Goal: Information Seeking & Learning: Understand process/instructions

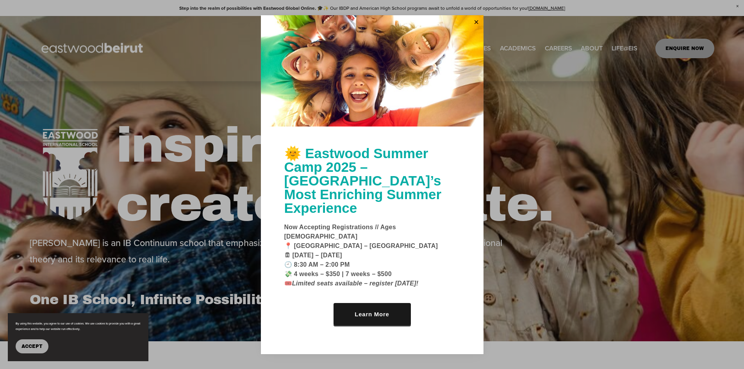
scroll to position [39, 0]
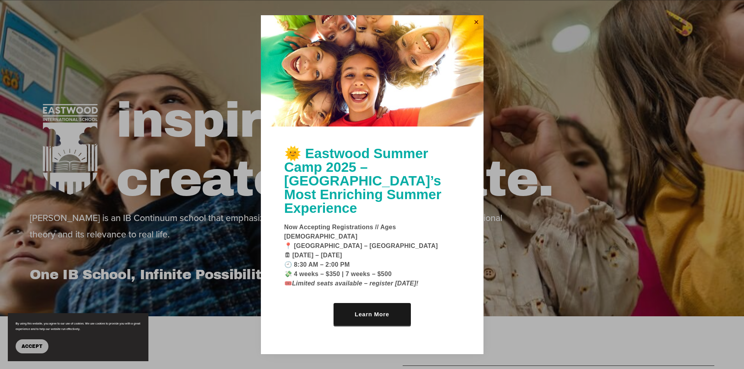
click at [477, 29] on link "Close" at bounding box center [477, 22] width 12 height 12
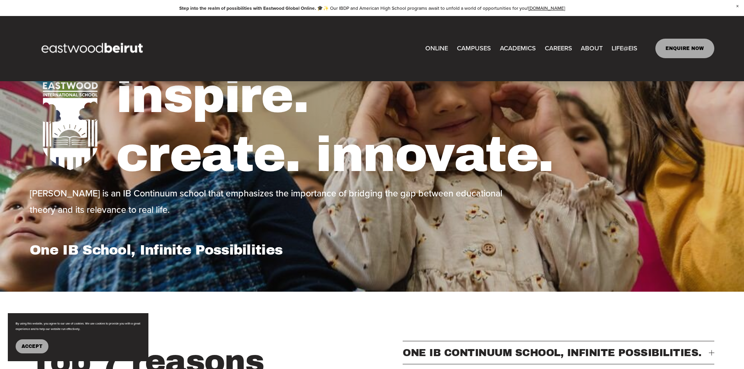
scroll to position [0, 0]
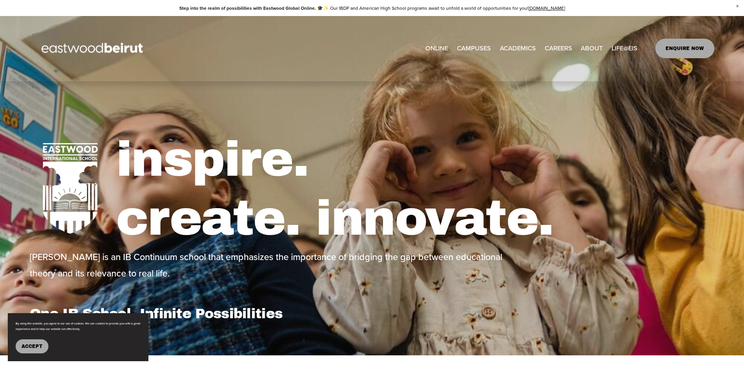
click at [0, 0] on span "Admissions" at bounding box center [0, 0] width 0 height 0
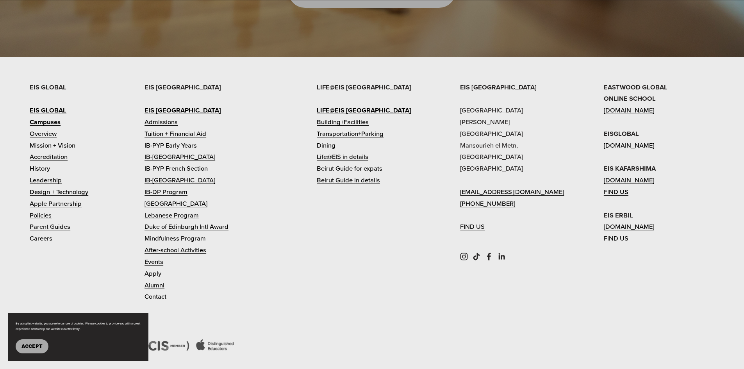
scroll to position [947, 0]
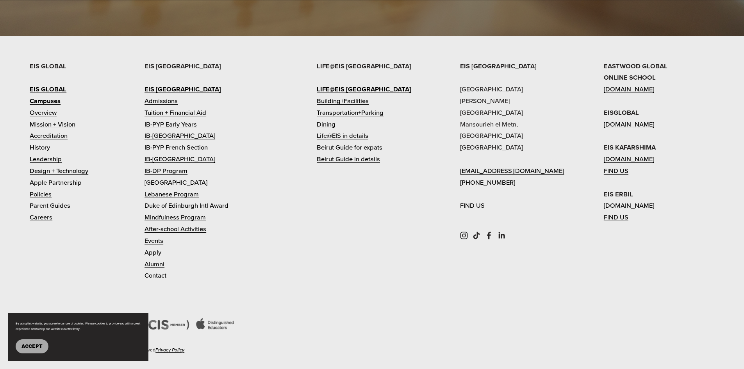
click at [190, 107] on link "Tuition + Financial Aid" at bounding box center [176, 113] width 62 height 12
click at [162, 95] on link "Admissions" at bounding box center [161, 101] width 33 height 12
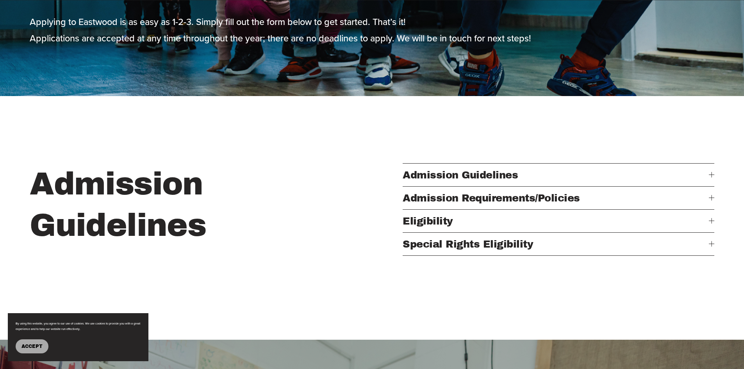
scroll to position [253, 0]
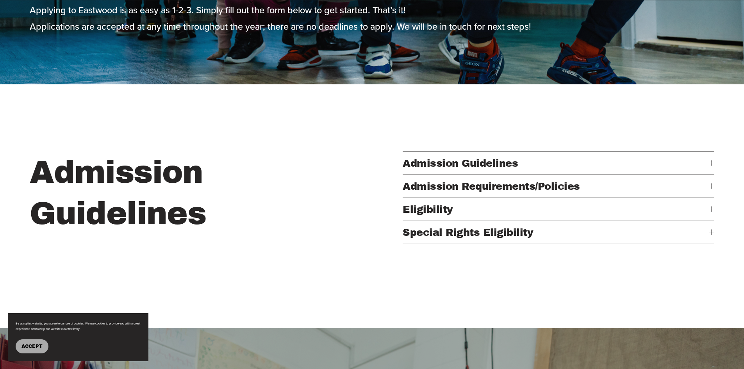
click at [497, 166] on span "Admission Guidelines" at bounding box center [556, 163] width 306 height 11
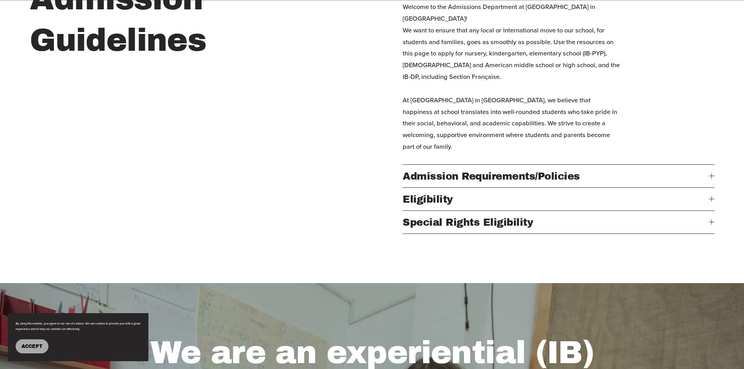
scroll to position [410, 0]
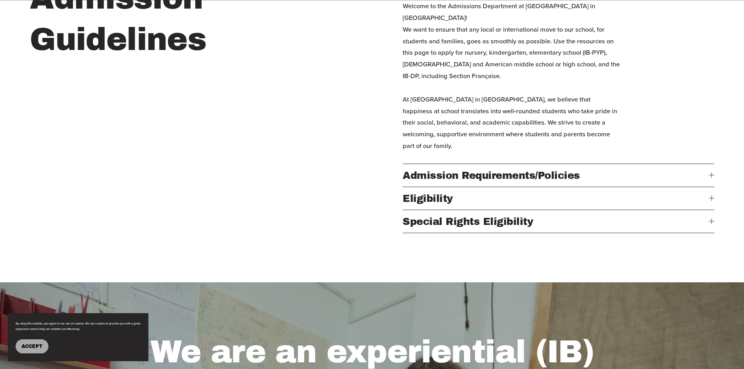
click at [548, 181] on span "Admission Requirements/Policies" at bounding box center [556, 175] width 306 height 11
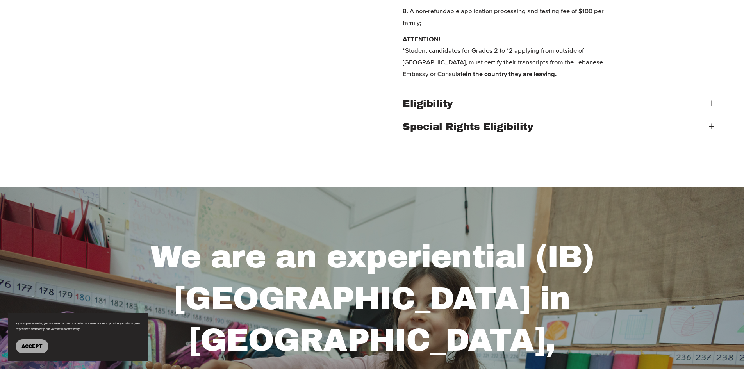
scroll to position [683, 0]
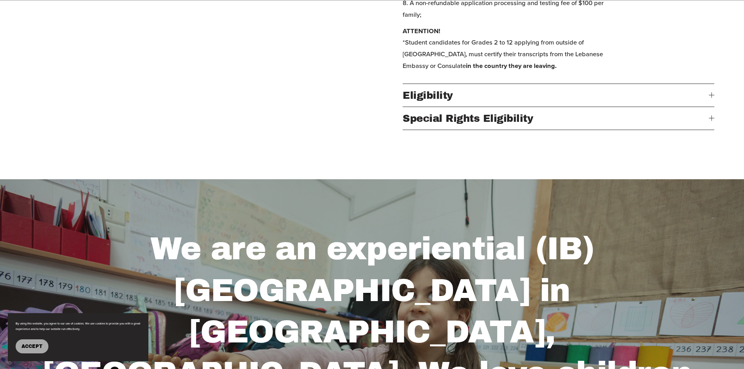
click at [433, 101] on span "Eligibility" at bounding box center [556, 95] width 306 height 11
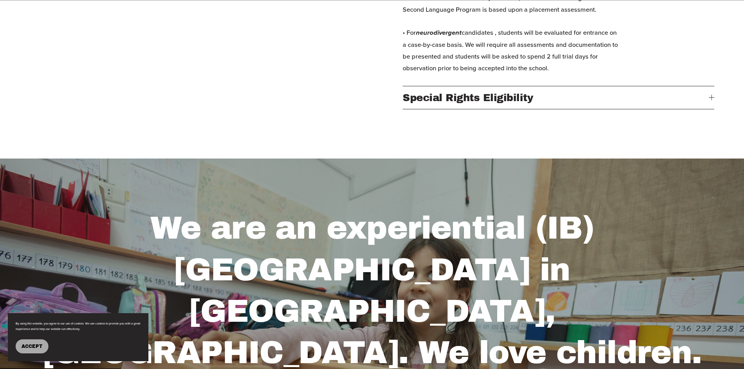
click at [470, 103] on span "Special Rights Eligibility" at bounding box center [556, 97] width 306 height 11
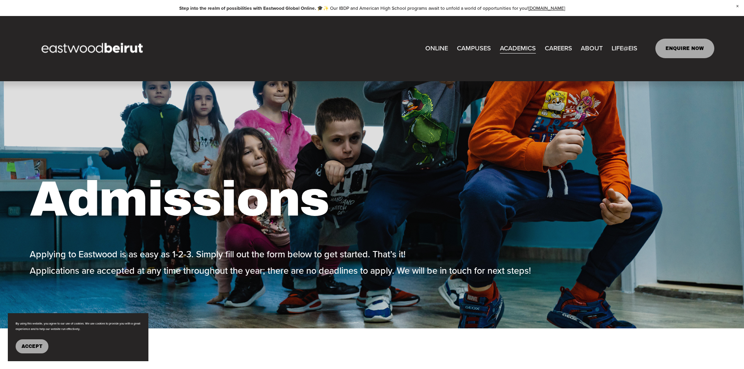
scroll to position [0, 0]
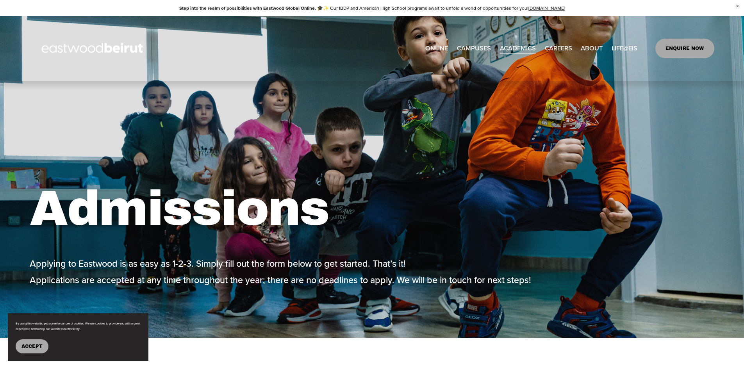
click at [689, 50] on link "ENQUIRE NOW" at bounding box center [684, 49] width 59 height 20
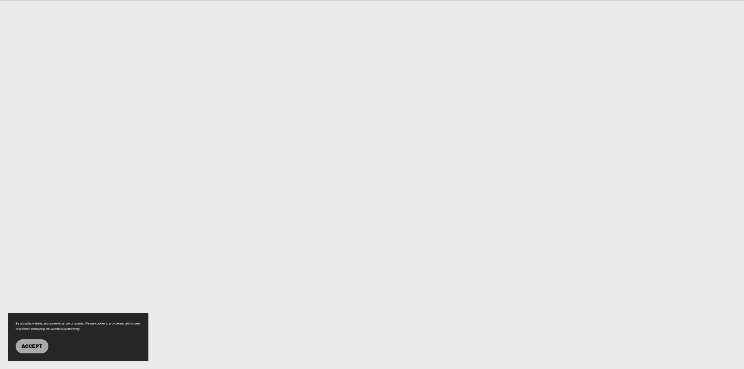
scroll to position [435, 0]
